Goal: Download file/media

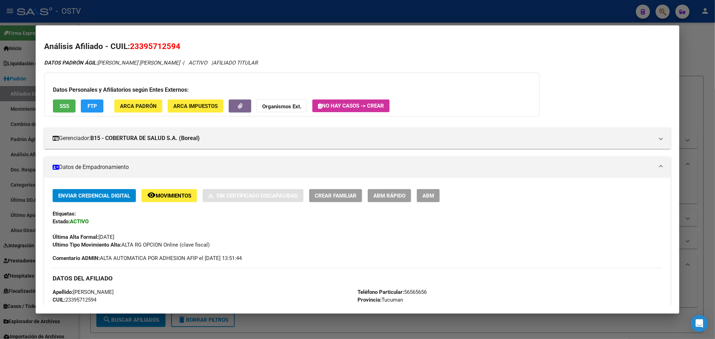
scroll to position [0, 696]
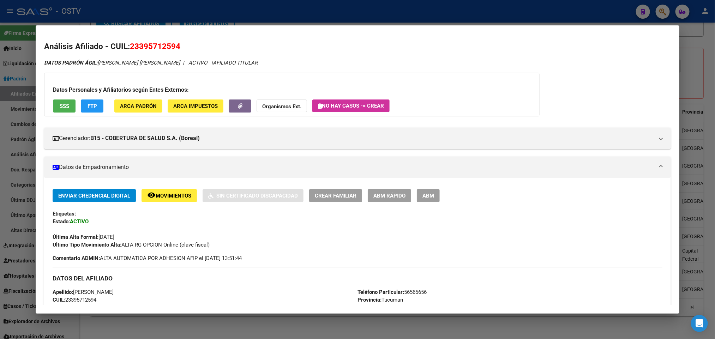
click at [150, 26] on mat-dialog-container "Análisis Afiliado - CUIL: 23395712594 DATOS [PERSON_NAME] ÁGIL: [PERSON_NAME] […" at bounding box center [357, 169] width 643 height 288
click at [165, 11] on div at bounding box center [357, 169] width 715 height 339
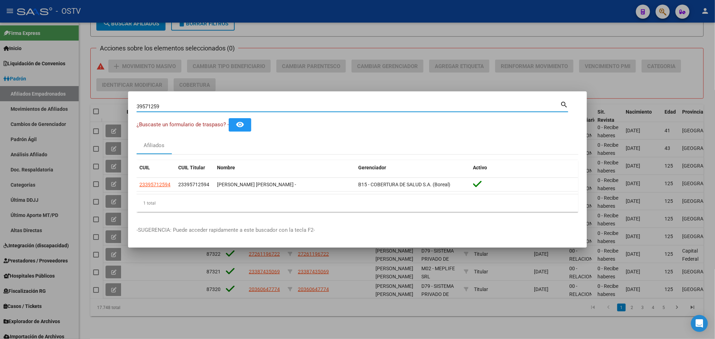
drag, startPoint x: 178, startPoint y: 105, endPoint x: 0, endPoint y: 135, distance: 180.8
click at [0, 135] on div "39571259 Buscar (apellido, dni, cuil, nro traspaso, cuit, obra social) search ¿…" at bounding box center [357, 169] width 715 height 339
type input "[PERSON_NAME]"
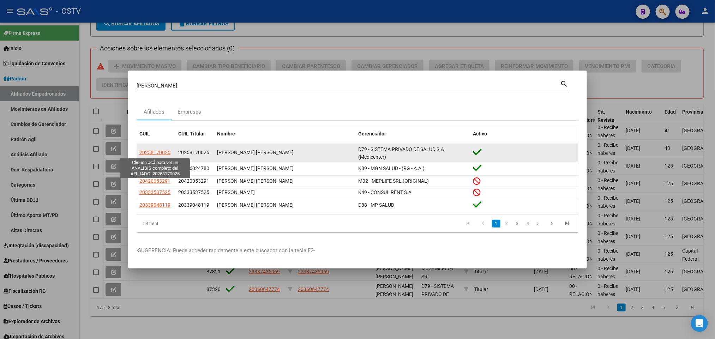
click at [149, 151] on span "20258170025" at bounding box center [154, 153] width 31 height 6
type textarea "20258170025"
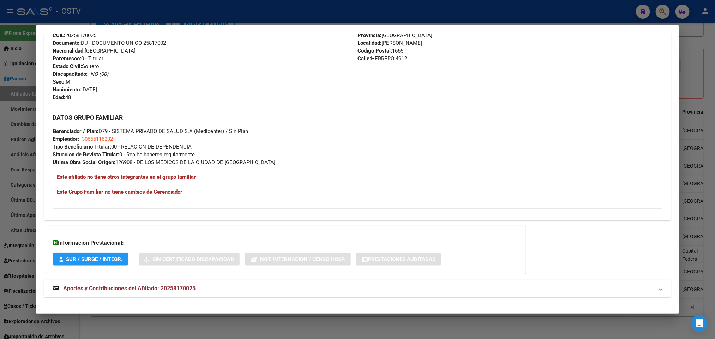
scroll to position [273, 0]
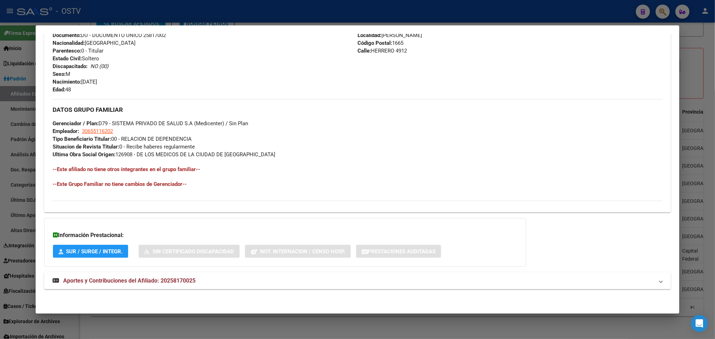
click at [194, 289] on div "DATOS [PERSON_NAME] ÁGIL: [PERSON_NAME] [PERSON_NAME] | ACTIVO | AFILIADO TITUL…" at bounding box center [357, 42] width 626 height 511
click at [205, 285] on mat-expansion-panel-header "Aportes y Contribuciones del Afiliado: 20258170025" at bounding box center [357, 280] width 626 height 17
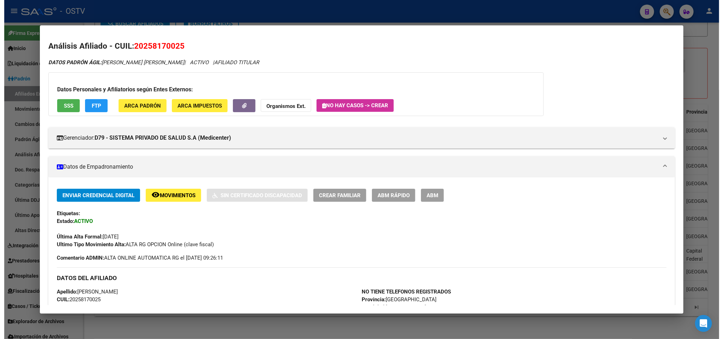
scroll to position [0, 0]
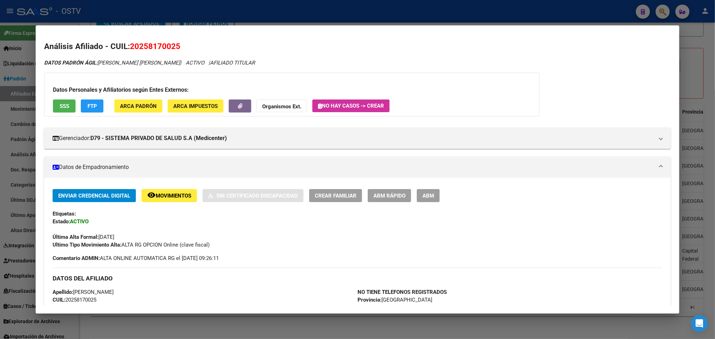
click at [0, 122] on div at bounding box center [357, 169] width 715 height 339
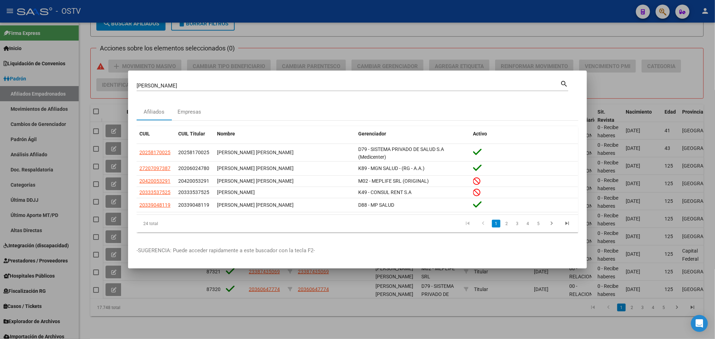
click at [0, 122] on div at bounding box center [357, 169] width 715 height 339
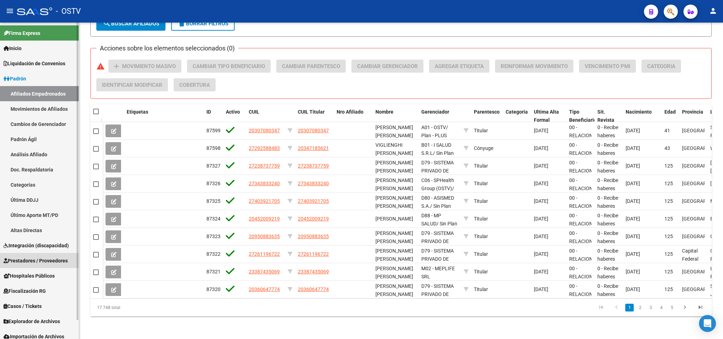
click at [39, 263] on span "Prestadores / Proveedores" at bounding box center [36, 261] width 64 height 8
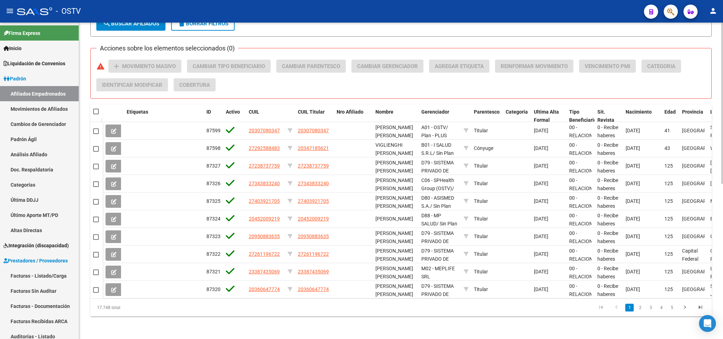
scroll to position [93, 0]
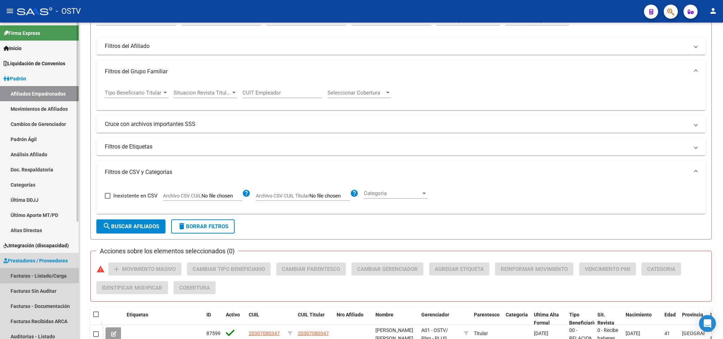
click at [44, 273] on link "Facturas - Listado/Carga" at bounding box center [39, 275] width 79 height 15
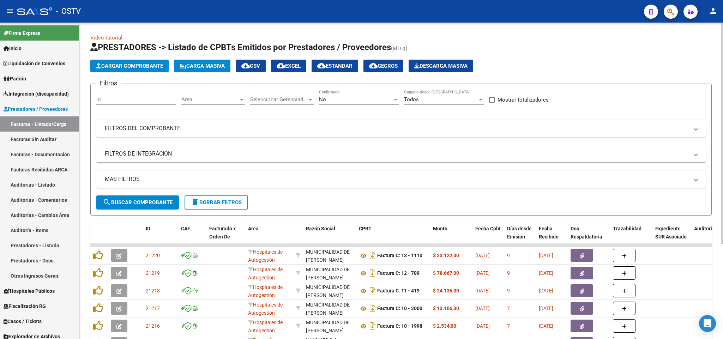
click at [374, 98] on div "No" at bounding box center [355, 99] width 73 height 6
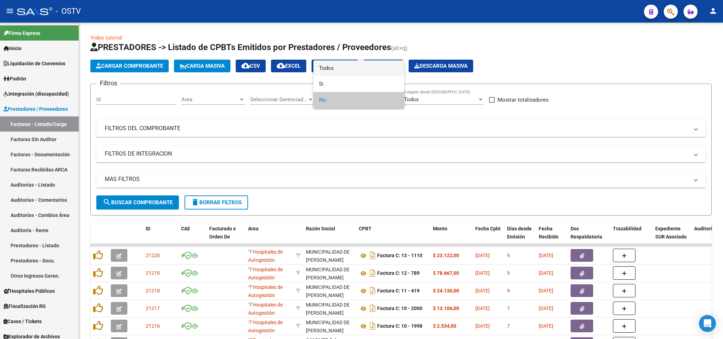
click at [324, 69] on span "Todos" at bounding box center [359, 68] width 80 height 16
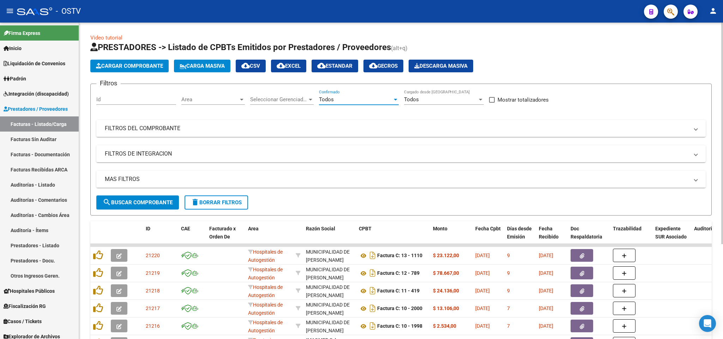
click at [147, 201] on span "search Buscar Comprobante" at bounding box center [138, 202] width 70 height 6
click at [189, 101] on span "Area" at bounding box center [209, 99] width 57 height 6
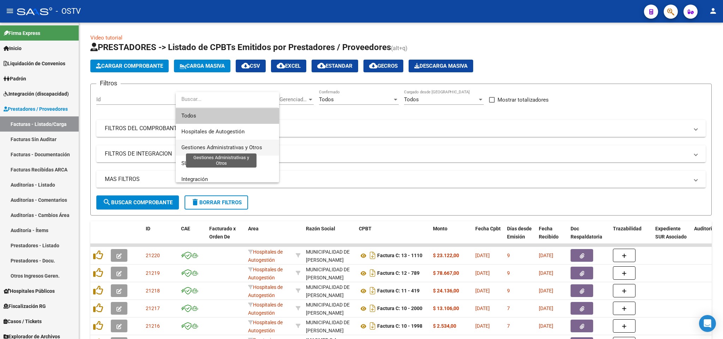
click at [231, 147] on span "Gestiones Administrativas y Otros" at bounding box center [221, 147] width 81 height 6
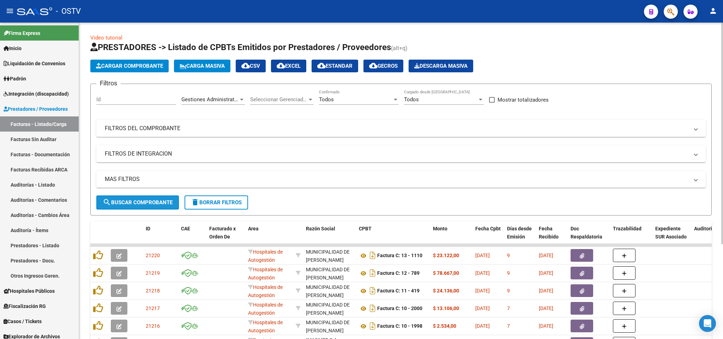
click at [150, 209] on button "search Buscar Comprobante" at bounding box center [137, 202] width 83 height 14
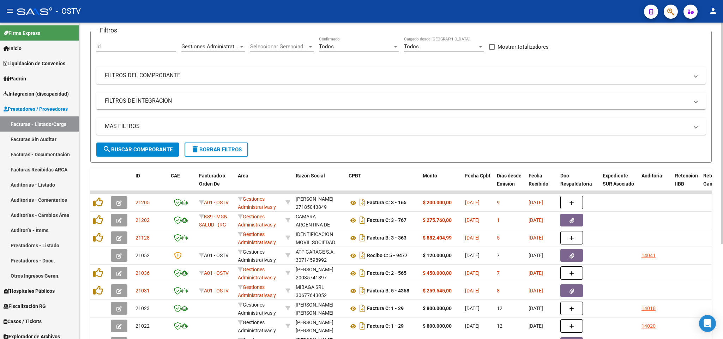
scroll to position [106, 0]
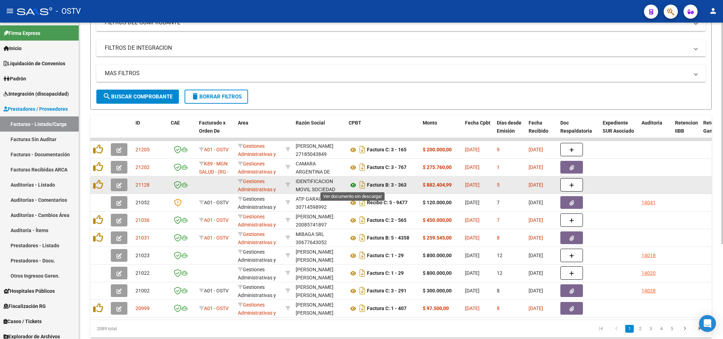
click at [350, 187] on icon at bounding box center [353, 185] width 9 height 8
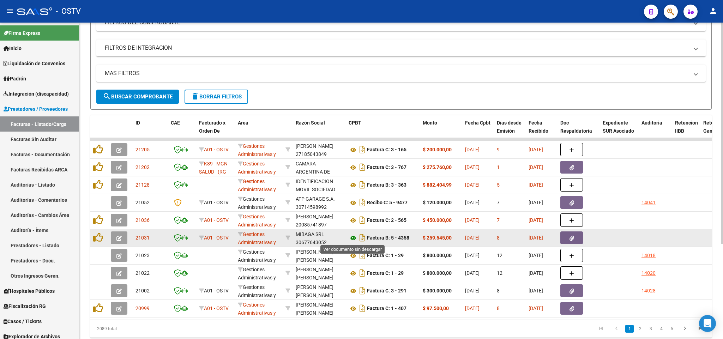
click at [353, 239] on icon at bounding box center [353, 238] width 9 height 8
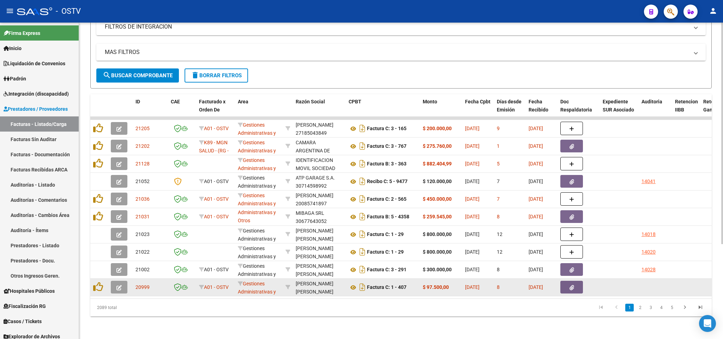
scroll to position [135, 0]
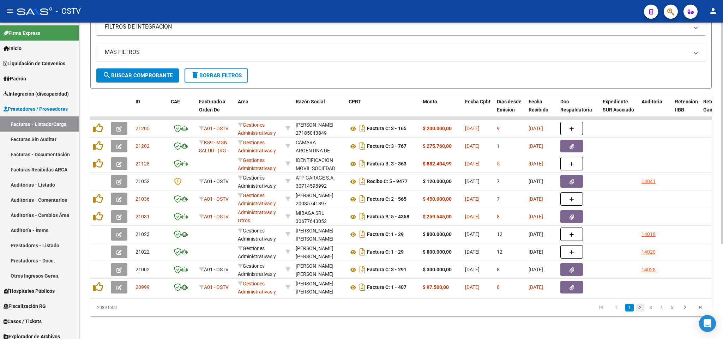
click at [639, 310] on link "2" at bounding box center [640, 308] width 8 height 8
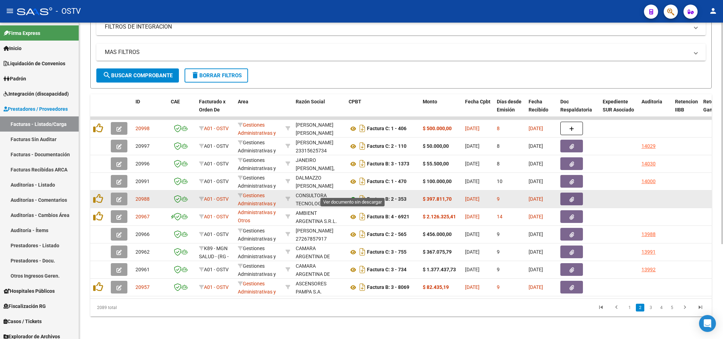
click at [350, 195] on icon at bounding box center [353, 199] width 9 height 8
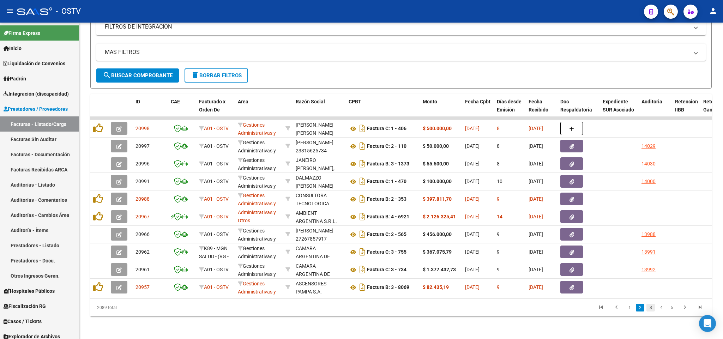
click at [647, 308] on link "3" at bounding box center [650, 308] width 8 height 8
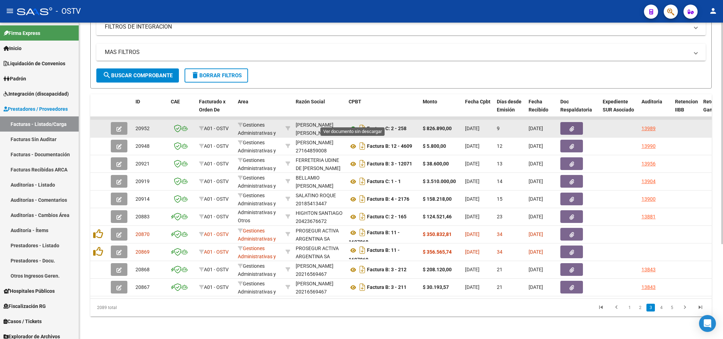
click at [350, 125] on icon at bounding box center [353, 129] width 9 height 8
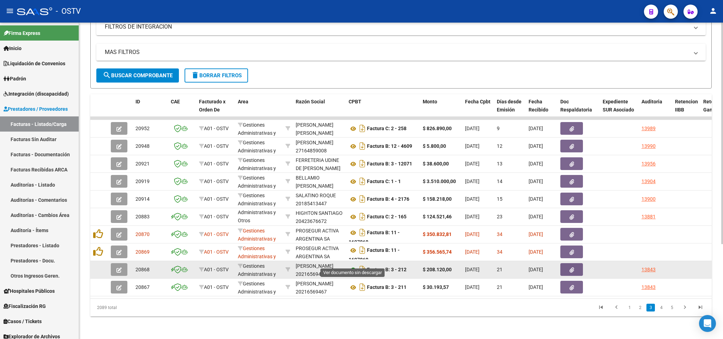
click at [350, 266] on icon at bounding box center [353, 270] width 9 height 8
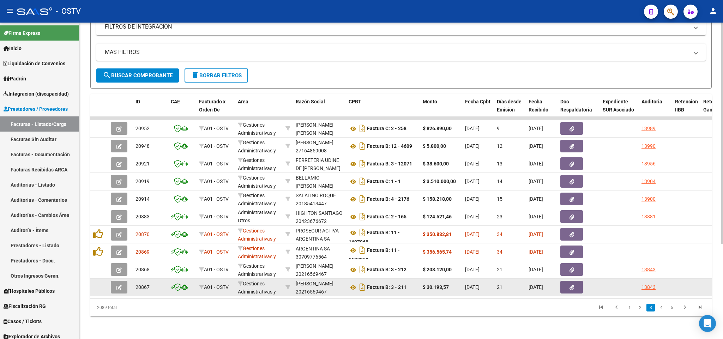
scroll to position [9, 0]
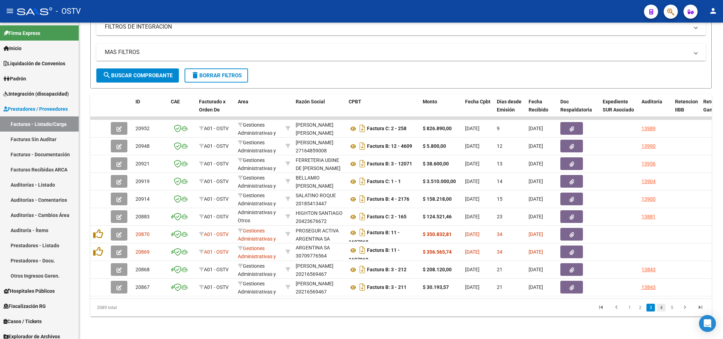
click at [664, 309] on link "4" at bounding box center [661, 308] width 8 height 8
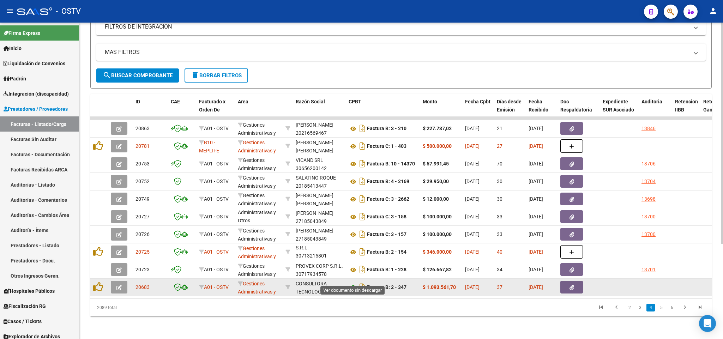
click at [352, 283] on icon at bounding box center [353, 287] width 9 height 8
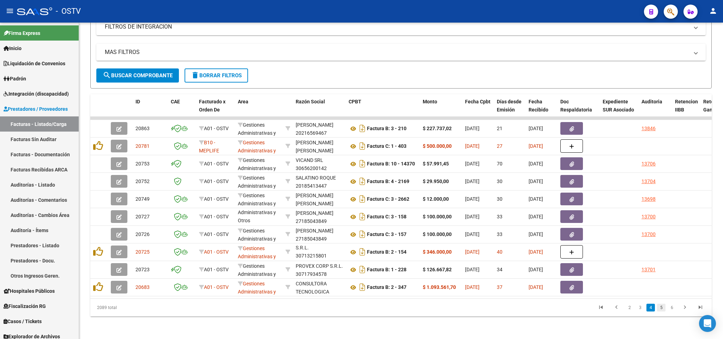
click at [661, 312] on link "5" at bounding box center [661, 308] width 8 height 8
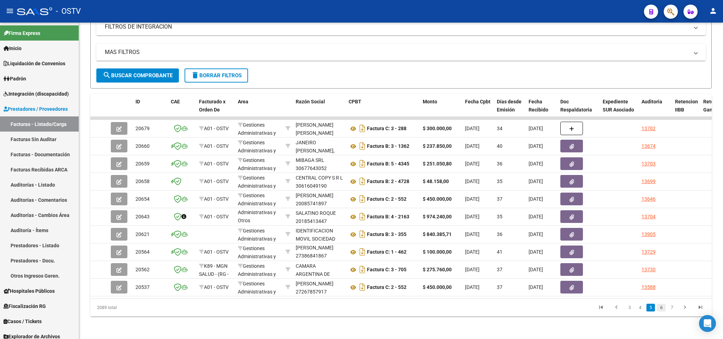
click at [657, 309] on link "6" at bounding box center [661, 308] width 8 height 8
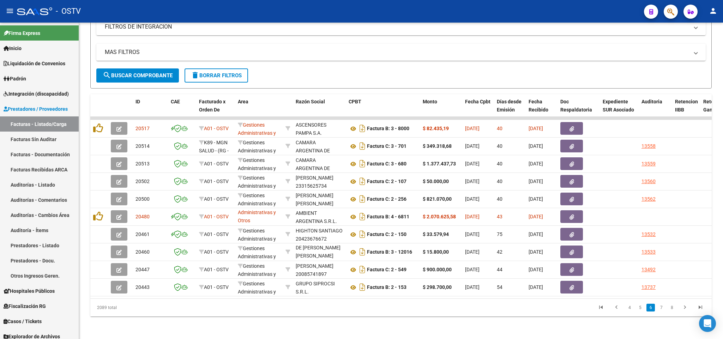
click at [660, 312] on li "7" at bounding box center [661, 308] width 11 height 12
click at [660, 307] on link "7" at bounding box center [661, 308] width 8 height 8
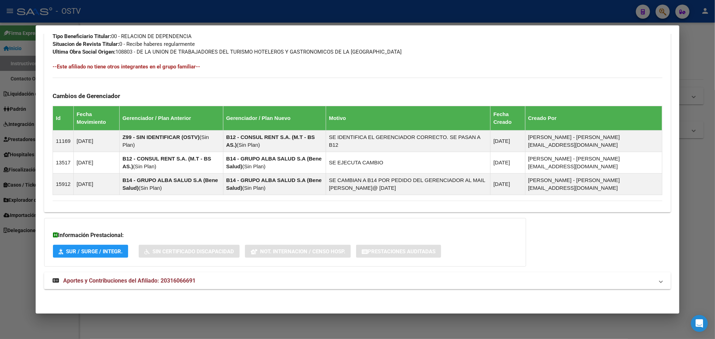
scroll to position [377, 0]
click at [6, 235] on div at bounding box center [357, 169] width 715 height 339
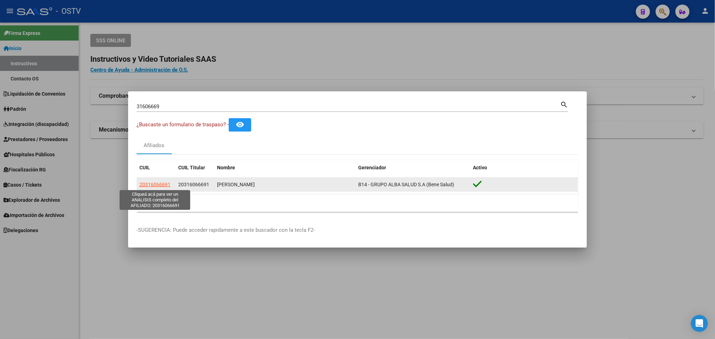
click at [159, 186] on span "20316066691" at bounding box center [154, 185] width 31 height 6
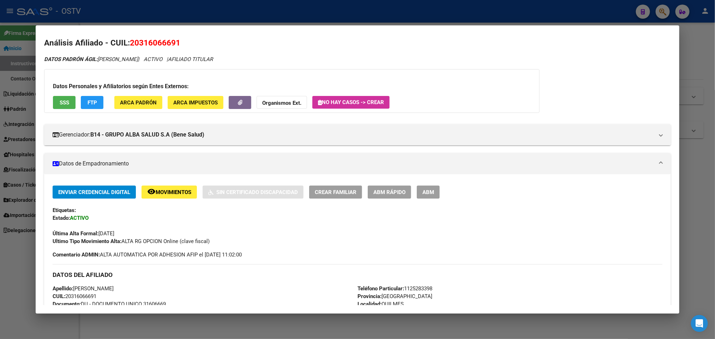
scroll to position [0, 0]
